Goal: Information Seeking & Learning: Understand process/instructions

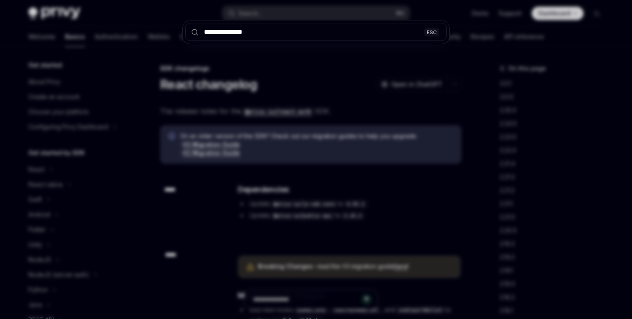
scroll to position [195, 0]
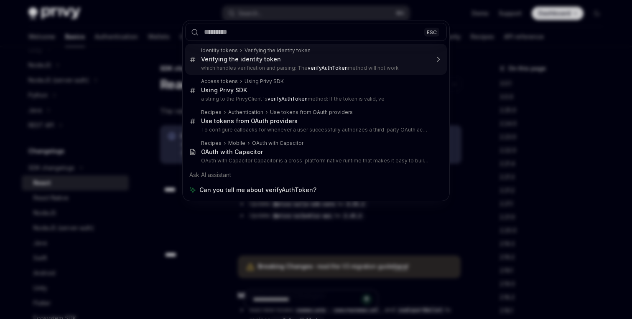
type textarea "*"
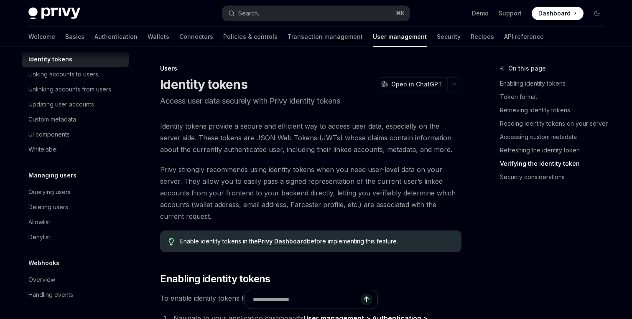
scroll to position [154, 0]
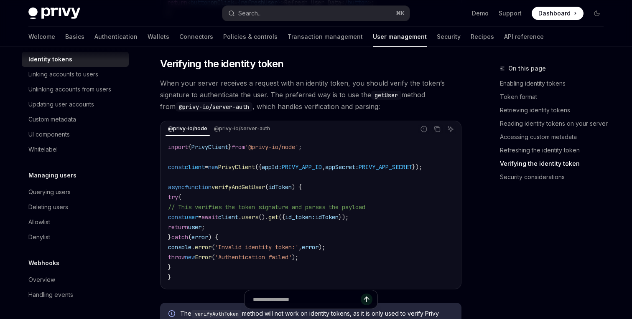
click at [248, 136] on div "@privy-io/node @privy-io/server-auth" at bounding box center [288, 129] width 254 height 14
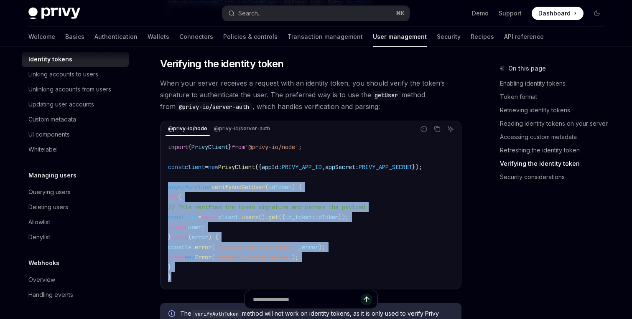
copy code "async function verifyAndGetUser ( idToken ) { try { // This verifies the token …"
drag, startPoint x: 176, startPoint y: 286, endPoint x: 166, endPoint y: 193, distance: 94.1
click at [166, 193] on div "import { PrivyClient } from '@privy-io/node' ; const client = new PrivyClient (…" at bounding box center [310, 212] width 299 height 152
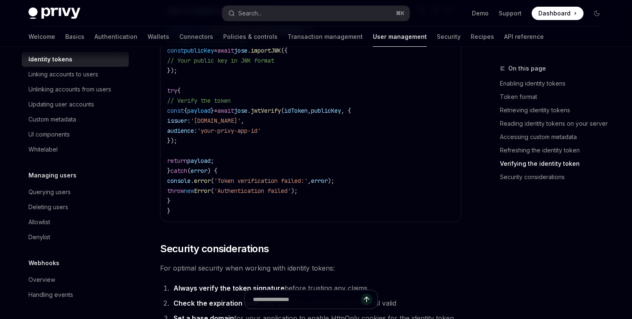
scroll to position [2613, 0]
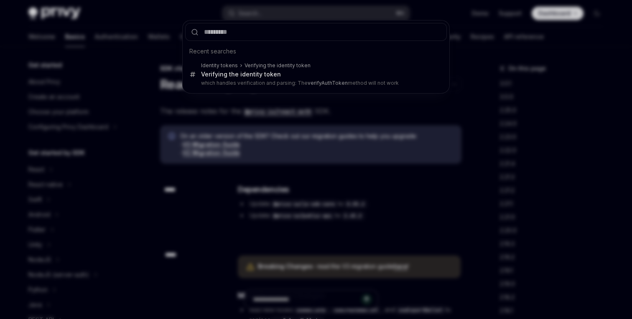
scroll to position [195, 0]
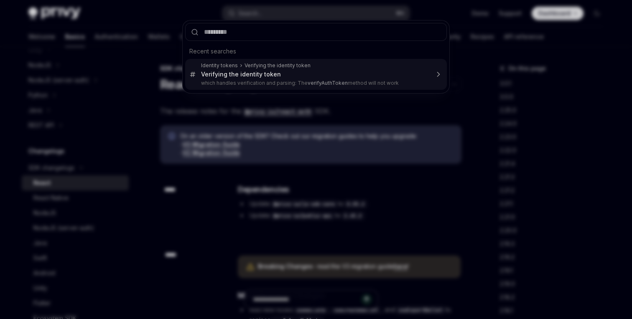
type textarea "*"
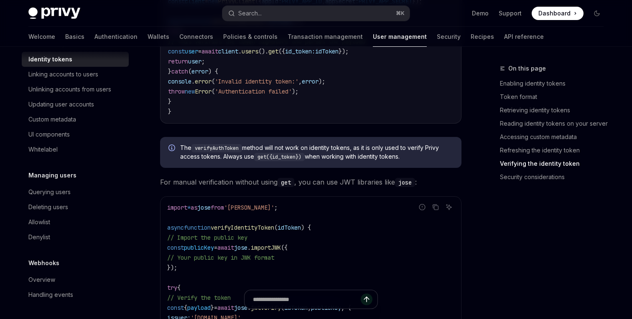
scroll to position [2435, 0]
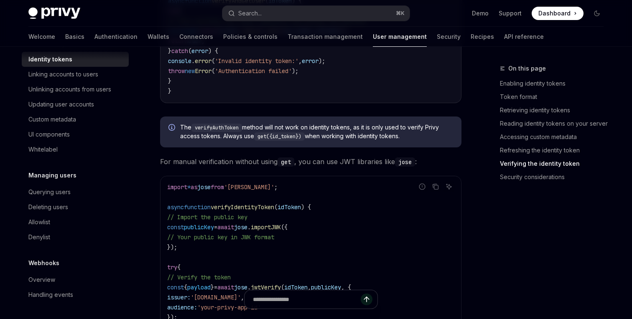
click at [270, 141] on code "get({id_token})" at bounding box center [279, 137] width 51 height 8
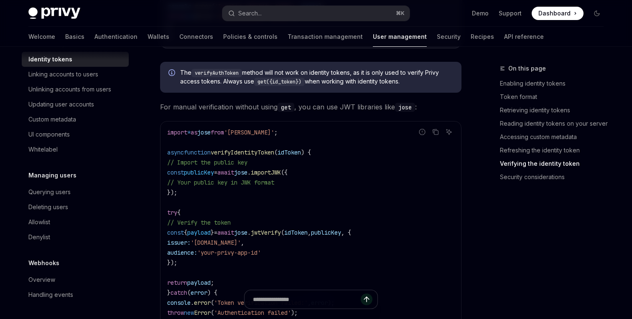
scroll to position [2508, 0]
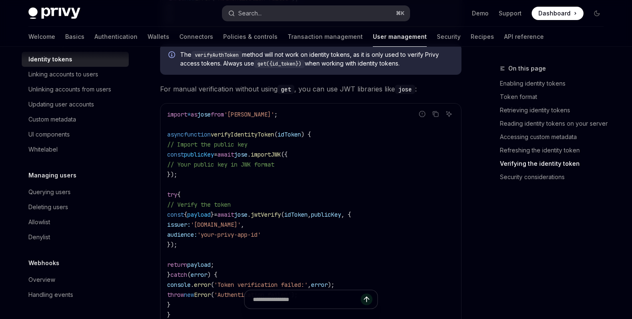
click at [269, 12] on button "Search... ⌘ K" at bounding box center [315, 13] width 187 height 15
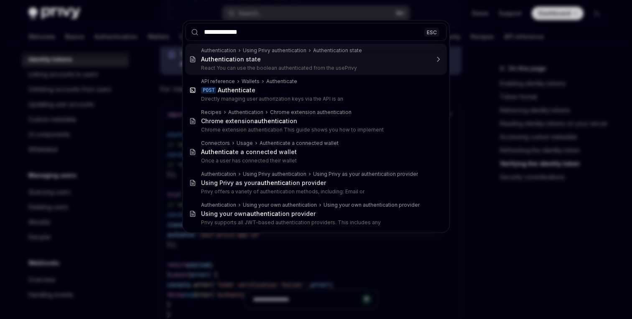
type input "**********"
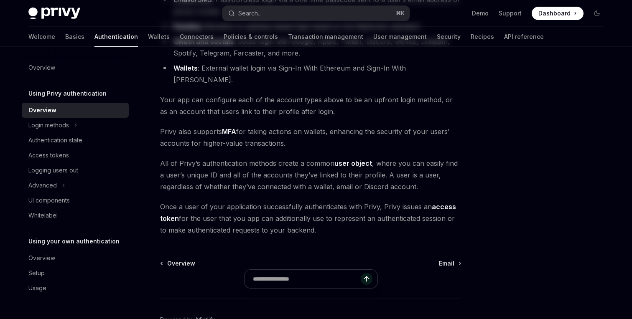
scroll to position [187, 0]
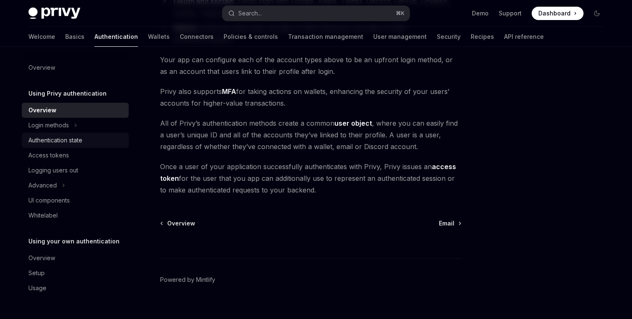
click at [49, 139] on div "Authentication state" at bounding box center [55, 140] width 54 height 10
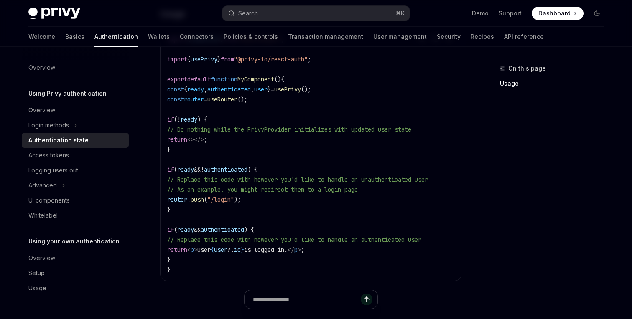
scroll to position [283, 0]
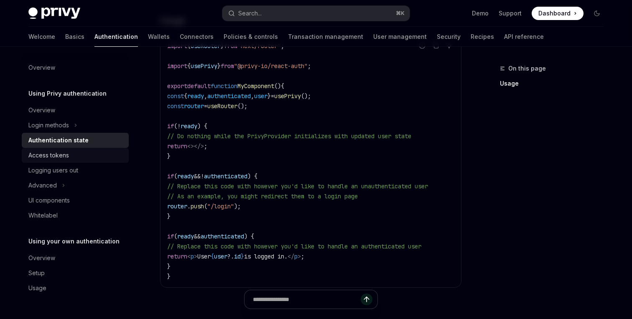
click at [36, 149] on link "Access tokens" at bounding box center [75, 155] width 107 height 15
type textarea "*"
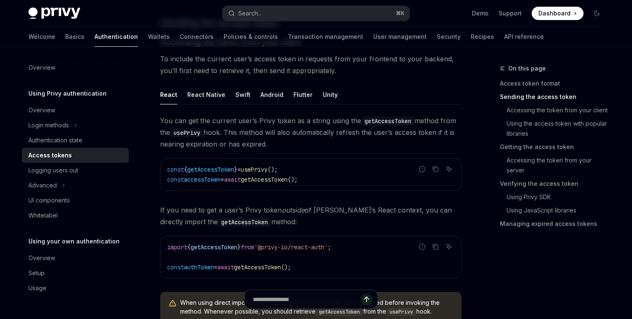
scroll to position [370, 0]
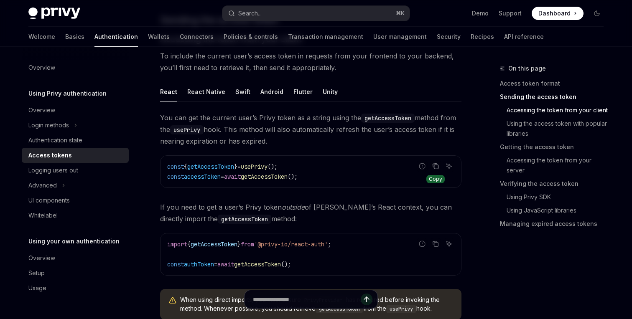
click at [433, 166] on icon "Copy the contents from the code block" at bounding box center [435, 165] width 4 height 4
click at [268, 168] on span "usePrivy" at bounding box center [254, 167] width 27 height 8
copy code "const { getAccessToken } = usePrivy ();"
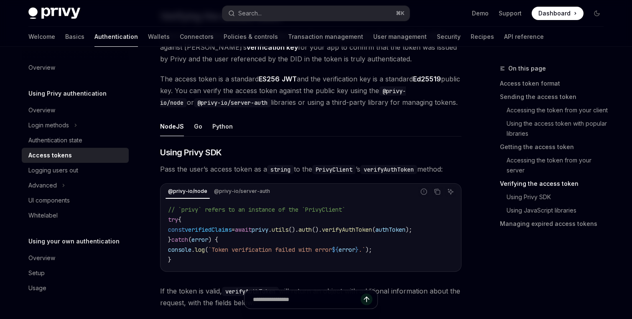
scroll to position [1332, 0]
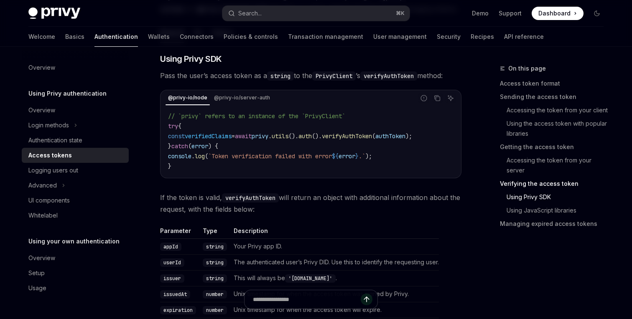
click at [252, 133] on span "await" at bounding box center [243, 137] width 17 height 8
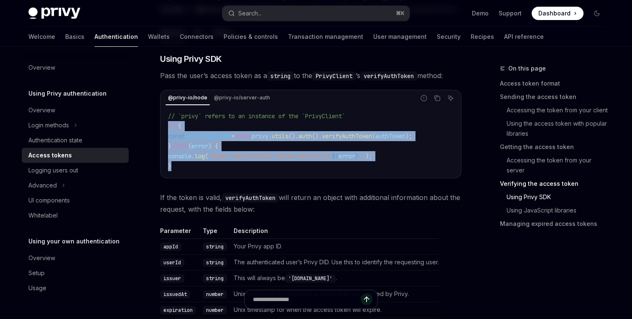
drag, startPoint x: 183, startPoint y: 167, endPoint x: 166, endPoint y: 129, distance: 41.6
click at [166, 129] on div "// `privy` refers to an instance of the `PrivyClient` try { const verifiedClaim…" at bounding box center [310, 141] width 299 height 72
copy code "try { const verifiedClaims = await privy . utils (). auth (). verifyAuthToken (…"
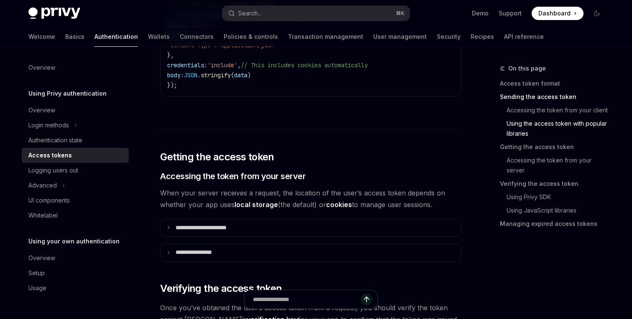
scroll to position [981, 0]
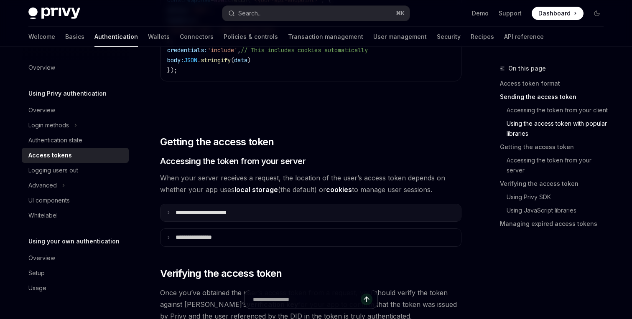
click at [205, 214] on p "**********" at bounding box center [211, 213] width 70 height 8
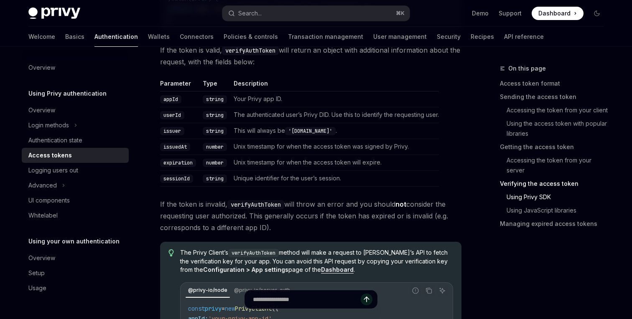
scroll to position [1662, 0]
